Goal: Information Seeking & Learning: Learn about a topic

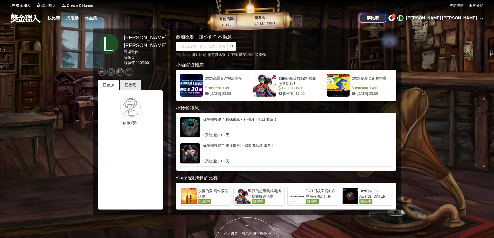
click at [187, 55] on link "設計比賽" at bounding box center [183, 55] width 15 height 4
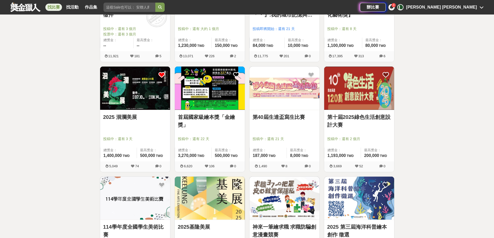
scroll to position [389, 0]
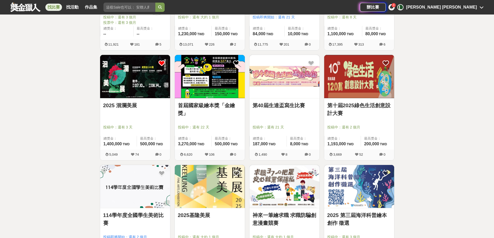
click at [200, 105] on link "首屆國家級繪本獎「金繪獎」" at bounding box center [210, 110] width 64 height 16
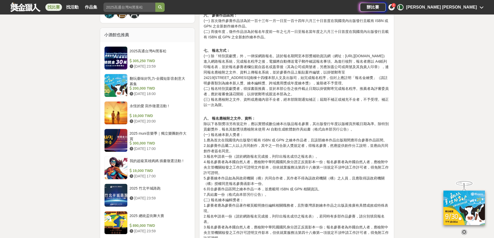
scroll to position [467, 0]
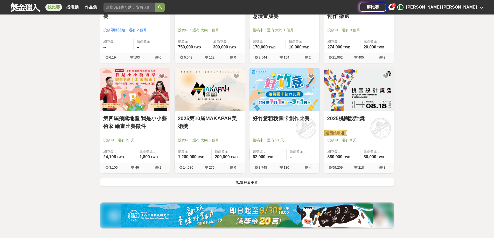
scroll to position [597, 0]
click at [247, 181] on button "點這裡看更多" at bounding box center [247, 182] width 295 height 9
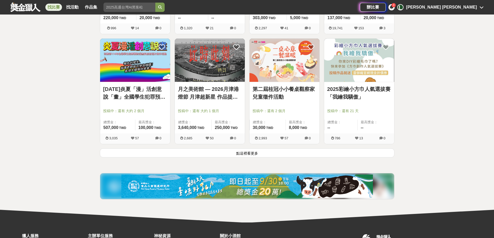
scroll to position [1297, 0]
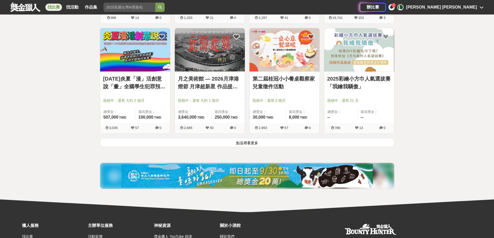
click at [247, 141] on button "點這裡看更多" at bounding box center [247, 142] width 295 height 9
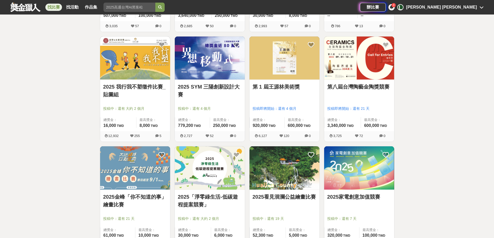
scroll to position [1406, 0]
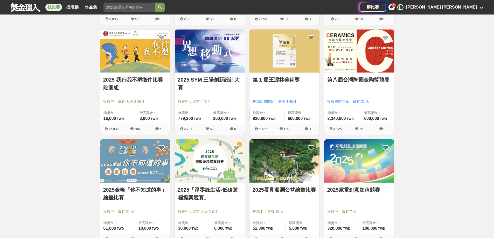
click at [265, 81] on link "第 1 屆王源林美術獎" at bounding box center [285, 80] width 64 height 8
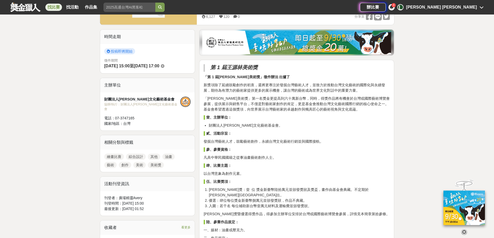
scroll to position [52, 0]
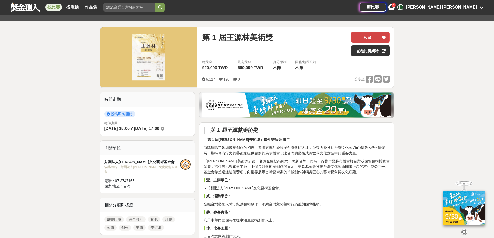
click at [374, 41] on button "收藏" at bounding box center [370, 37] width 39 height 11
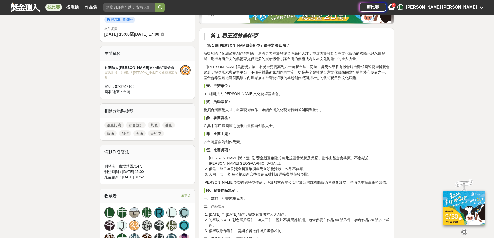
scroll to position [156, 0]
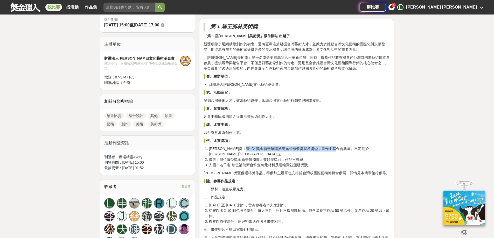
drag, startPoint x: 255, startPoint y: 146, endPoint x: 353, endPoint y: 147, distance: 97.5
click at [353, 147] on li "[PERSON_NAME]獎：壹 位 獎金新臺幣陸拾萬元並頒發獎狀及獎盃，畫作由基金會典藏。不定期於[PERSON_NAME][GEOGRAPHIC_DATA…" at bounding box center [299, 151] width 181 height 11
click at [353, 157] on li "優選：肆位每位獎金新臺幣捌萬元並頒發獎狀，作品不典藏。" at bounding box center [299, 159] width 181 height 5
drag, startPoint x: 256, startPoint y: 155, endPoint x: 279, endPoint y: 155, distance: 22.3
click at [279, 157] on li "優選：肆位每位獎金新臺幣捌萬元並頒發獎狀，作品不典藏。" at bounding box center [299, 159] width 181 height 5
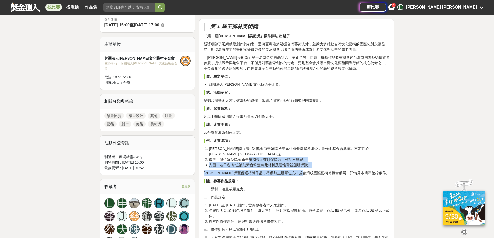
drag, startPoint x: 250, startPoint y: 155, endPoint x: 321, endPoint y: 166, distance: 72.6
click at [320, 163] on li "入圍：若干名 每位補助新台幣壹萬元材料及運輸費並頒發獎狀。" at bounding box center [299, 165] width 181 height 5
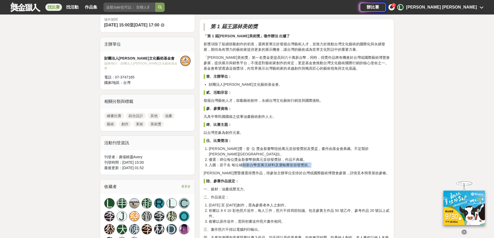
drag, startPoint x: 319, startPoint y: 160, endPoint x: 242, endPoint y: 160, distance: 77.3
click at [242, 163] on li "入圍：若干名 每位補助新台幣壹萬元材料及運輸費並頒發獎狀。" at bounding box center [299, 165] width 181 height 5
click at [241, 163] on li "入圍：若干名 每位補助新台幣壹萬元材料及運輸費並頒發獎狀。" at bounding box center [299, 165] width 181 height 5
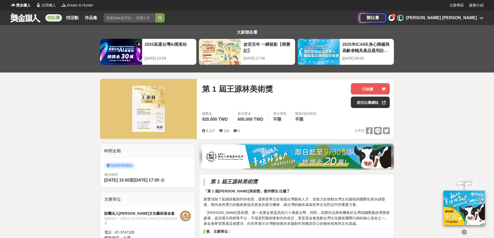
scroll to position [0, 0]
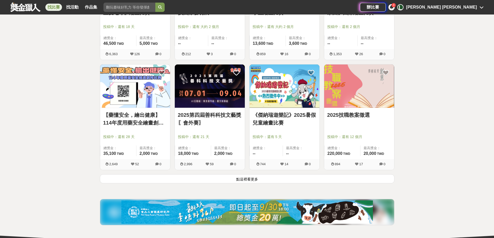
scroll to position [1925, 0]
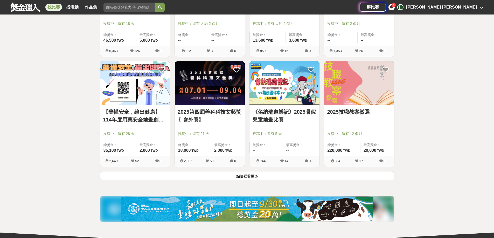
click at [249, 177] on button "點這裡看更多" at bounding box center [247, 175] width 295 height 9
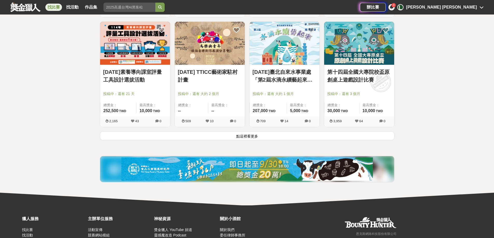
scroll to position [2638, 0]
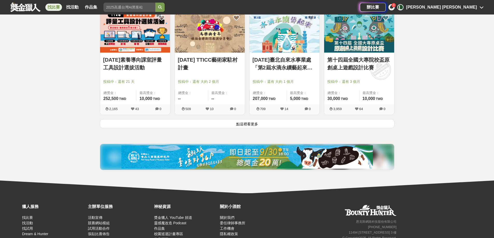
click at [203, 58] on link "[DATE] TTICC藝術家駐村計畫" at bounding box center [210, 64] width 64 height 16
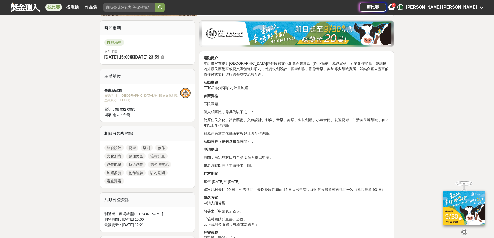
scroll to position [78, 0]
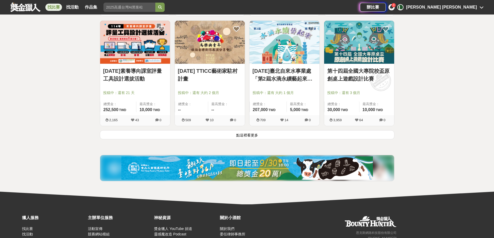
scroll to position [2638, 0]
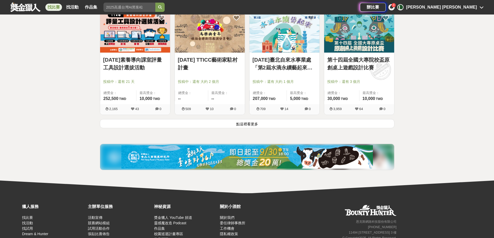
click at [265, 123] on button "點這裡看更多" at bounding box center [247, 123] width 295 height 9
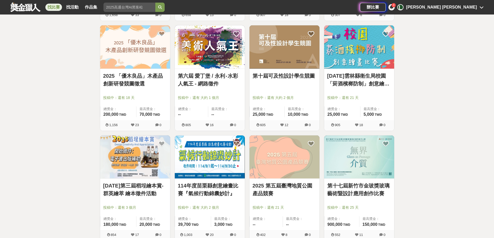
scroll to position [2845, 0]
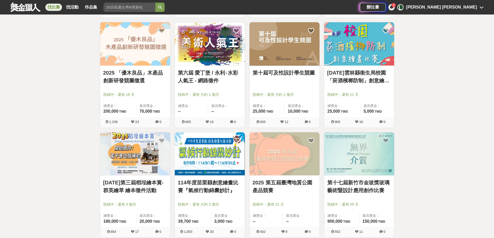
click at [107, 77] on link "2025 「優木良品」木產品創新研發競圖徵選" at bounding box center [135, 77] width 64 height 16
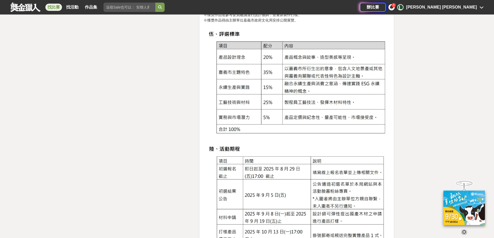
scroll to position [856, 0]
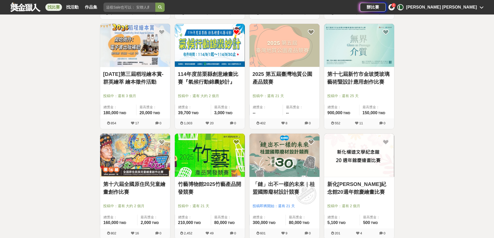
scroll to position [2975, 0]
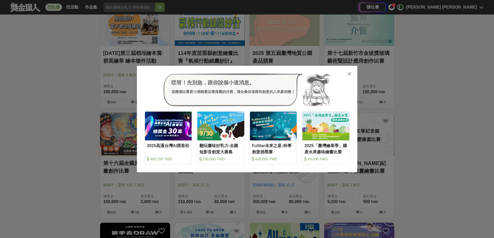
click at [349, 75] on icon at bounding box center [350, 73] width 4 height 5
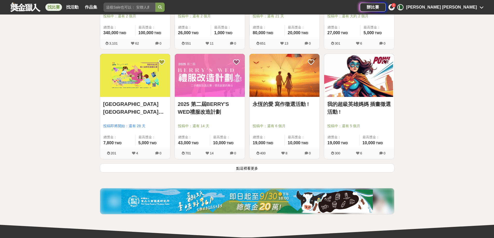
scroll to position [3260, 0]
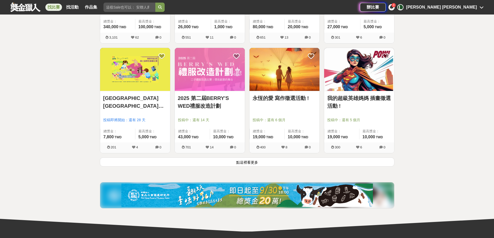
click at [230, 164] on button "點這裡看更多" at bounding box center [247, 162] width 295 height 9
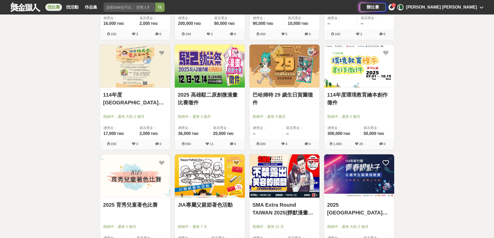
scroll to position [3596, 0]
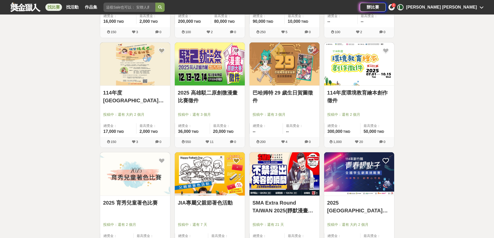
click at [186, 99] on link "2025 高雄駁二原創微漫畫比賽徵件" at bounding box center [210, 97] width 64 height 16
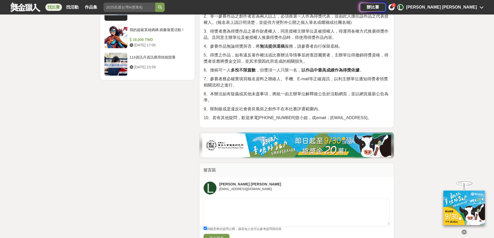
scroll to position [674, 0]
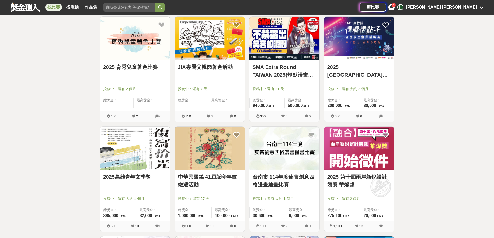
scroll to position [3804, 0]
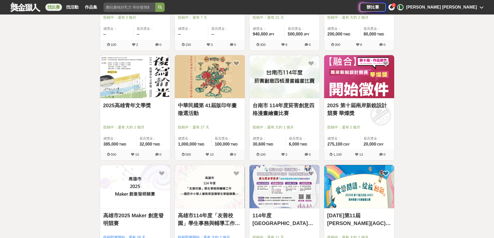
click at [186, 106] on link "中華民國第 41屆版印年畫徵選活動" at bounding box center [210, 110] width 64 height 16
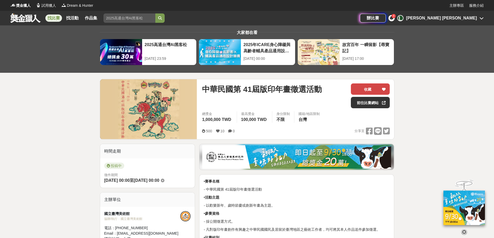
click at [364, 84] on button "收藏" at bounding box center [370, 89] width 39 height 11
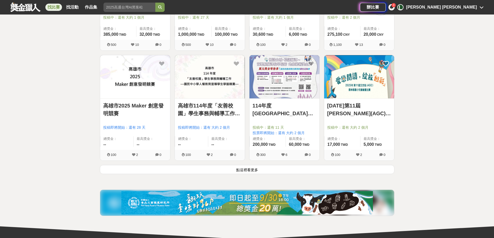
scroll to position [3933, 0]
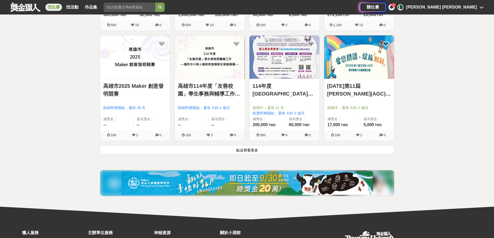
click at [247, 150] on button "點這裡看更多" at bounding box center [247, 150] width 295 height 9
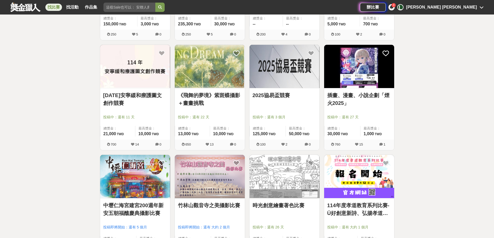
scroll to position [4257, 0]
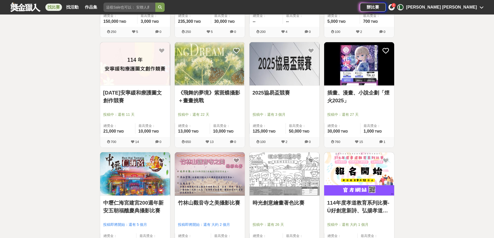
click at [219, 93] on link "《飛舞的夢境》紫斑蝶攝影＋畫畫挑戰" at bounding box center [210, 97] width 64 height 16
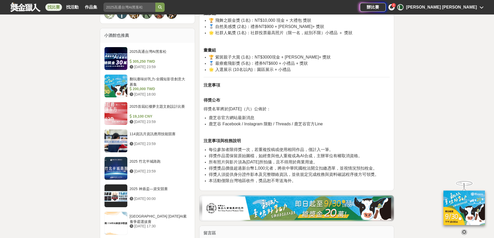
scroll to position [389, 0]
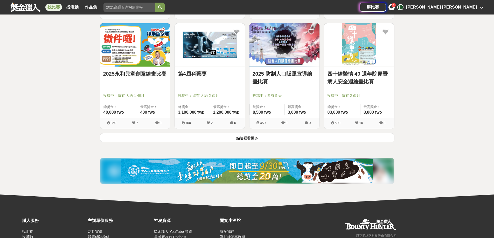
scroll to position [4646, 0]
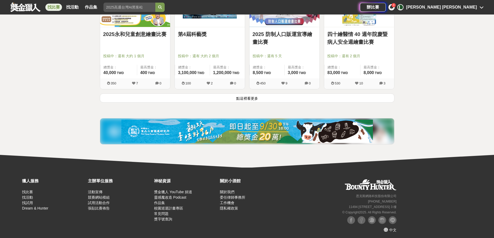
click at [250, 95] on button "點這裡看更多" at bounding box center [247, 98] width 295 height 9
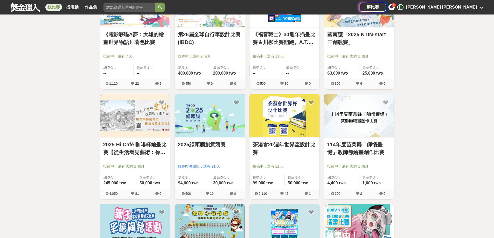
scroll to position [4906, 0]
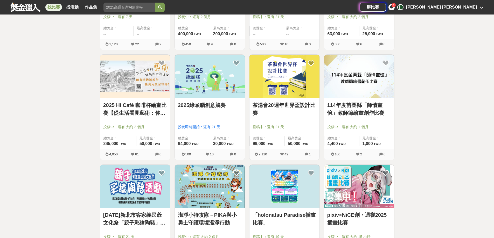
click at [134, 106] on link "2025 Hi Café 咖啡杯繪畫比賽【從生活看見藝術：你的早晨日記】" at bounding box center [135, 109] width 64 height 16
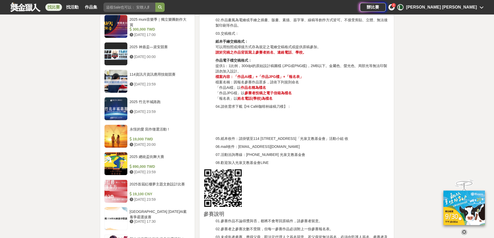
scroll to position [597, 0]
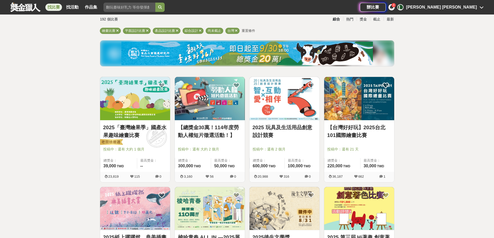
scroll to position [26, 0]
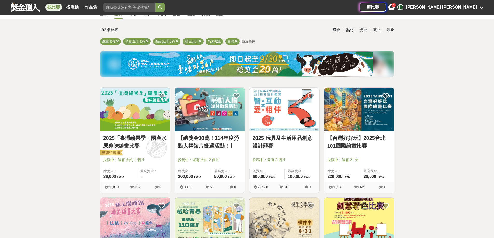
click at [248, 42] on span "重置條件" at bounding box center [248, 41] width 13 height 4
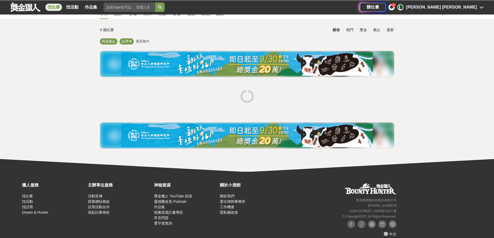
click at [141, 40] on span "重置條件" at bounding box center [142, 41] width 13 height 4
click at [106, 42] on span "尚未截止" at bounding box center [108, 41] width 13 height 4
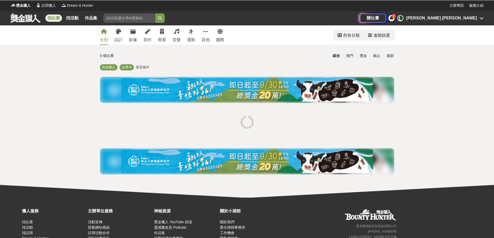
click at [381, 37] on div "進階篩選" at bounding box center [382, 35] width 17 height 10
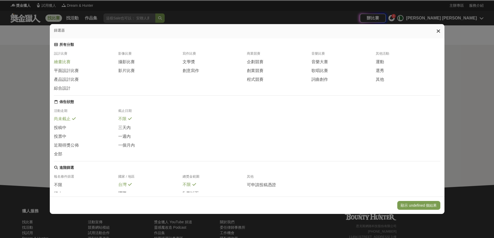
click at [63, 65] on span "繪畫比賽" at bounding box center [62, 61] width 17 height 5
click at [133, 148] on span "一個月內" at bounding box center [126, 145] width 17 height 5
click at [428, 203] on button "顯示 867 個結果" at bounding box center [423, 205] width 33 height 9
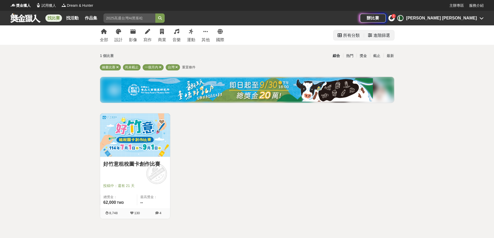
click at [387, 33] on div "進階篩選" at bounding box center [382, 35] width 17 height 10
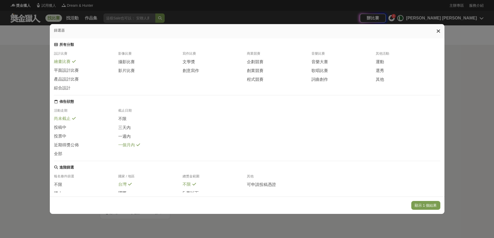
click at [67, 122] on span "尚未截止" at bounding box center [62, 118] width 17 height 5
click at [55, 157] on span "全部" at bounding box center [58, 153] width 8 height 5
click at [63, 131] on span "投稿中" at bounding box center [60, 127] width 12 height 5
click at [64, 122] on span "尚未截止" at bounding box center [62, 118] width 17 height 5
click at [124, 122] on span "不限" at bounding box center [122, 118] width 8 height 5
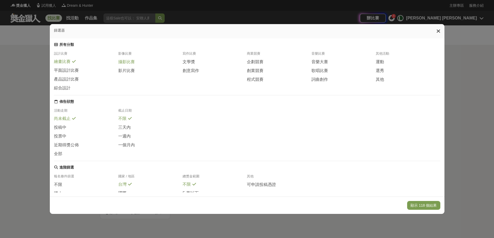
click at [127, 64] on span "攝影比賽" at bounding box center [126, 61] width 17 height 5
click at [433, 205] on button "顯示 171 個結果" at bounding box center [423, 205] width 33 height 9
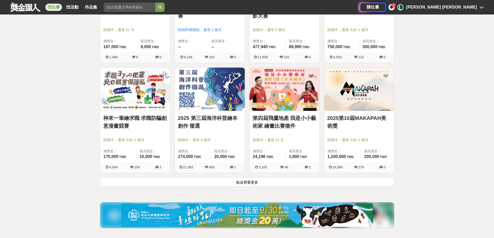
scroll to position [623, 0]
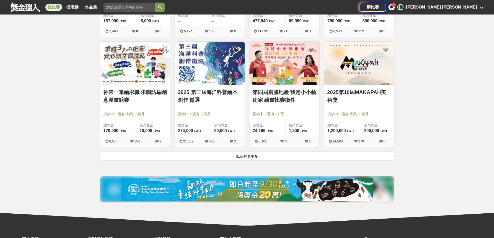
click at [249, 159] on button "點這裡看更多" at bounding box center [247, 156] width 295 height 9
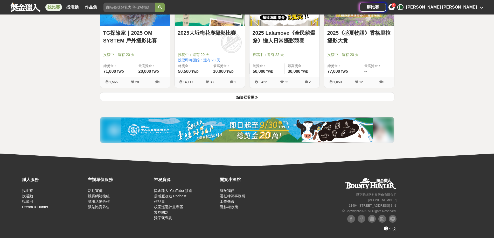
scroll to position [1344, 0]
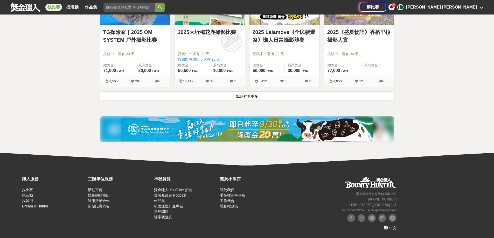
click at [233, 94] on button "點這裡看更多" at bounding box center [247, 96] width 295 height 9
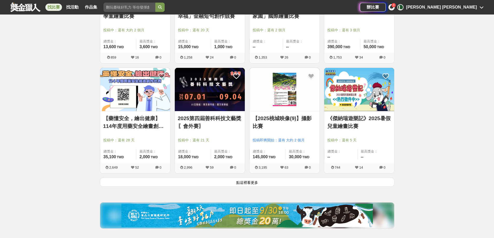
scroll to position [1951, 0]
